Goal: Navigation & Orientation: Find specific page/section

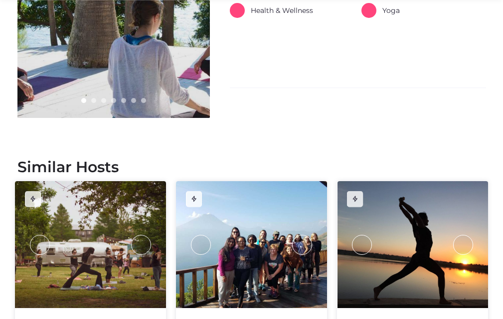
scroll to position [548, 0]
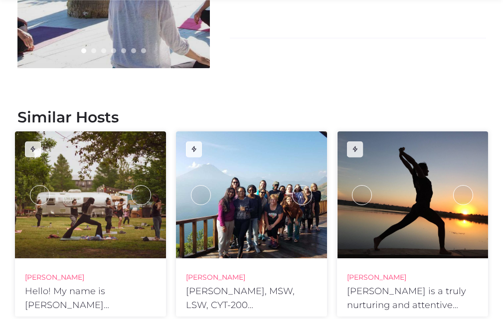
click at [95, 205] on div at bounding box center [90, 195] width 151 height 127
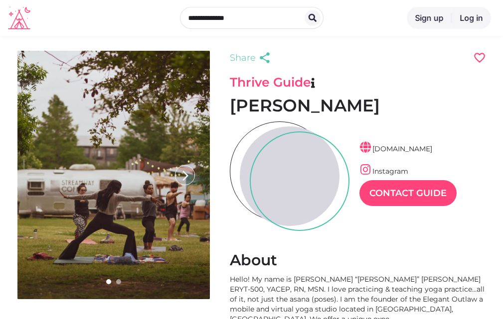
scroll to position [24, 43]
